Goal: Transaction & Acquisition: Purchase product/service

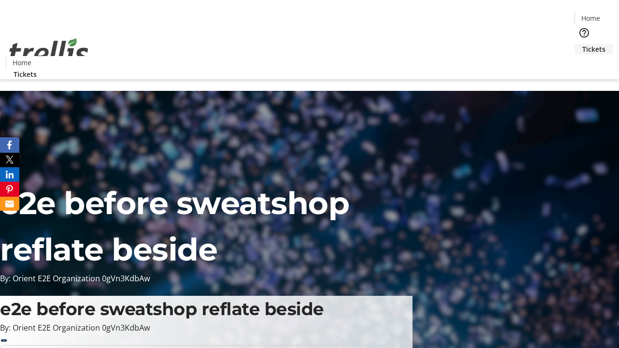
click at [582, 44] on span "Tickets" at bounding box center [593, 49] width 23 height 10
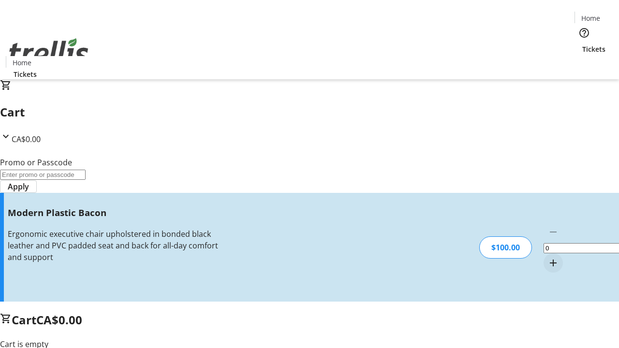
click at [547, 257] on mat-icon "Increment by one" at bounding box center [553, 263] width 12 height 12
type input "1"
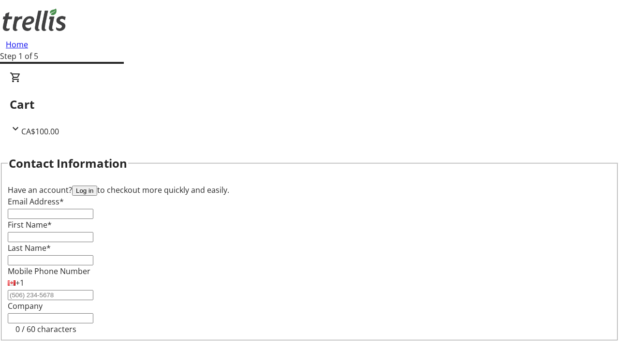
type input "FREE"
type input "[PERSON_NAME][EMAIL_ADDRESS][DOMAIN_NAME]"
type input "[PERSON_NAME]"
